Goal: Task Accomplishment & Management: Manage account settings

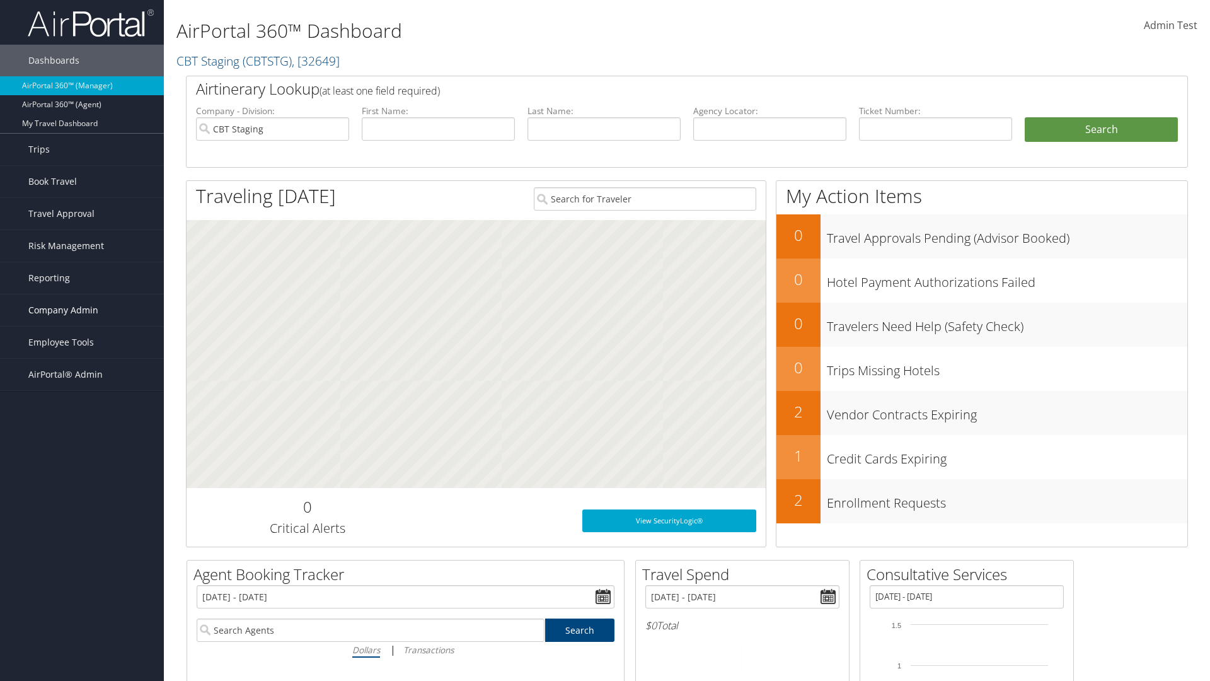
click at [82, 310] on span "Company Admin" at bounding box center [63, 310] width 70 height 32
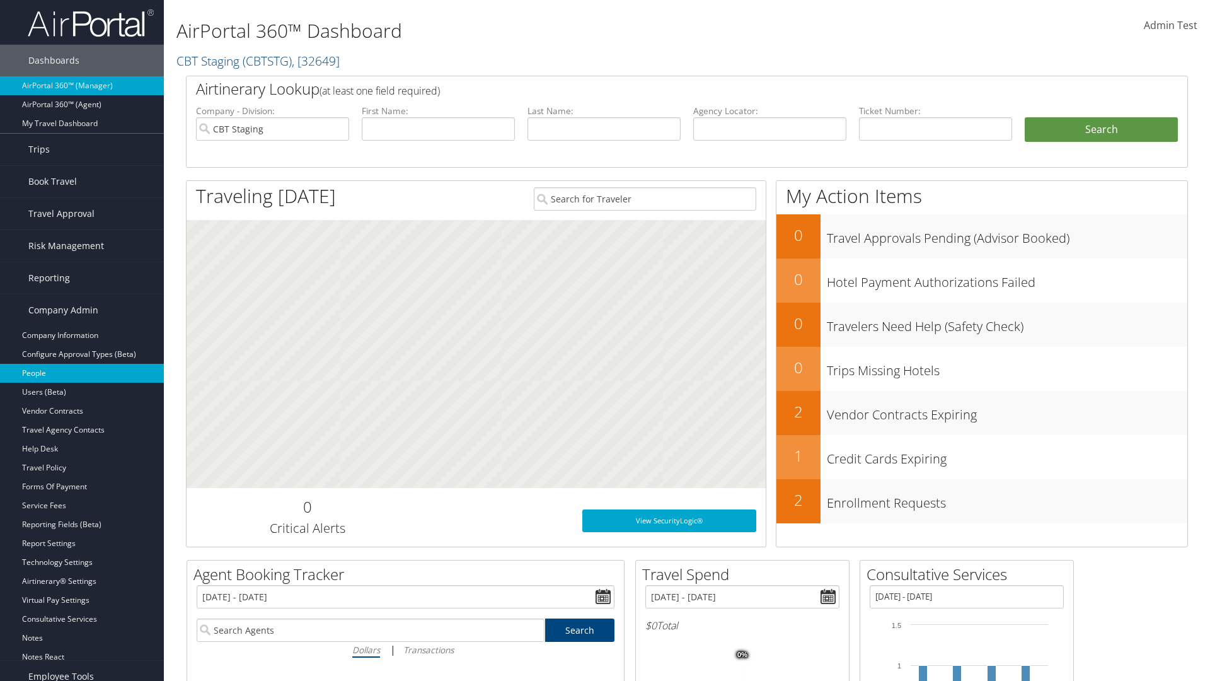
click at [82, 373] on link "People" at bounding box center [82, 373] width 164 height 19
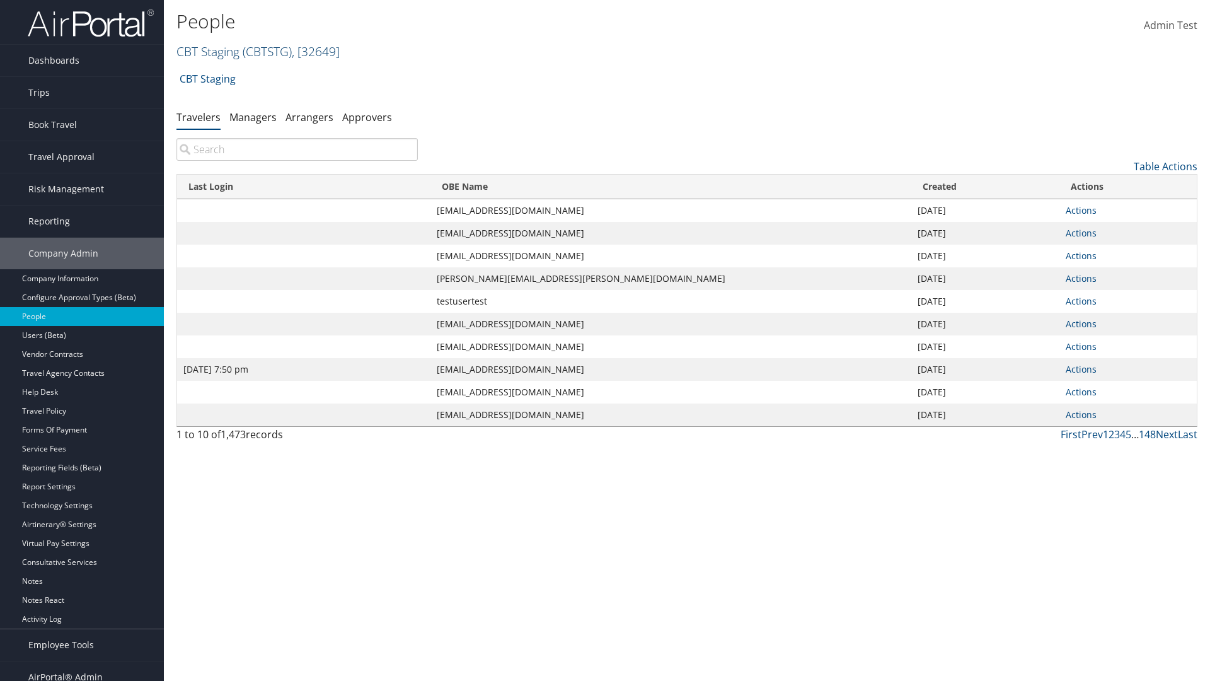
click at [208, 51] on link "CBT Staging ( CBTSTG ) , [ 32649 ]" at bounding box center [257, 51] width 163 height 17
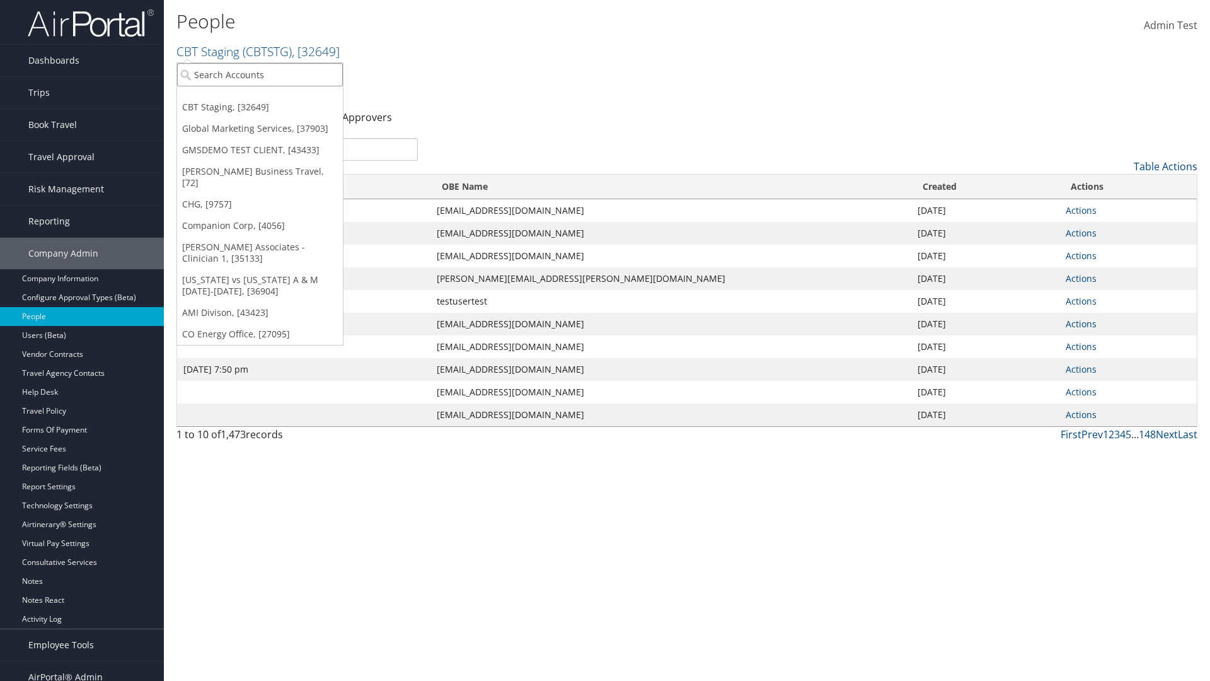
click at [260, 74] on input "search" at bounding box center [260, 74] width 166 height 23
type input "CBTSTG"
click at [260, 98] on div "CBT Staging (CBTSTG), [32649]" at bounding box center [260, 97] width 180 height 11
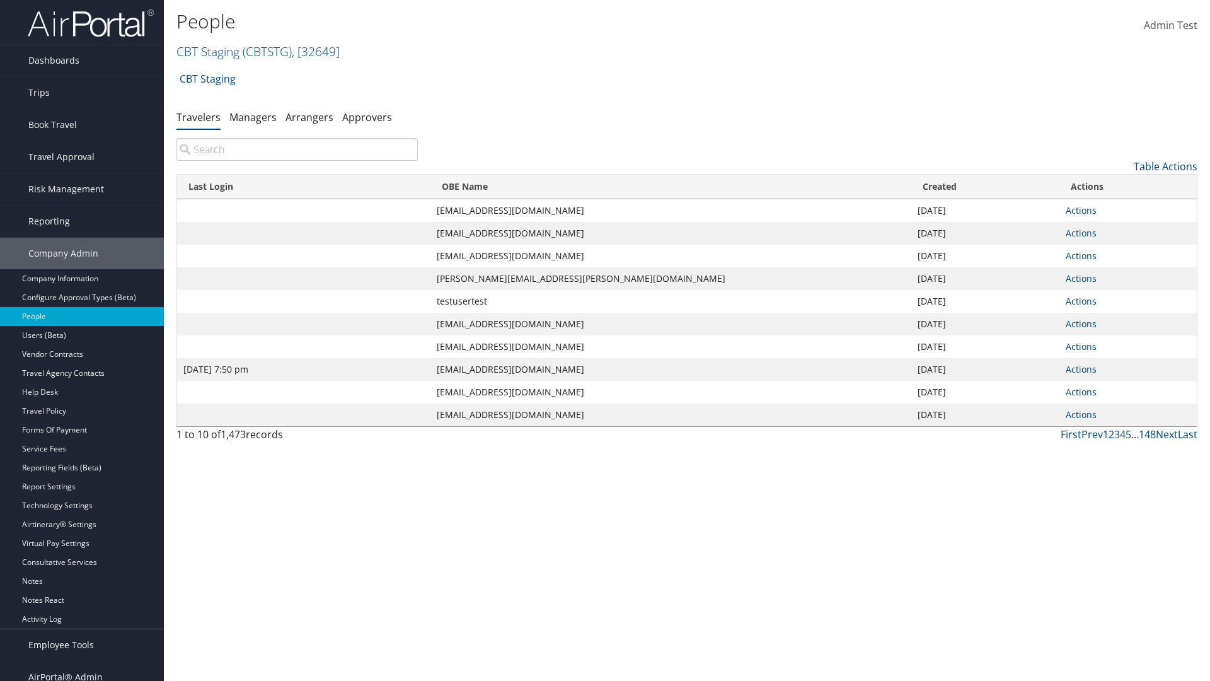
click at [297, 149] on input "search" at bounding box center [296, 149] width 241 height 23
type input "Jan 9, 2024 7:50 pm"
